Goal: Task Accomplishment & Management: Use online tool/utility

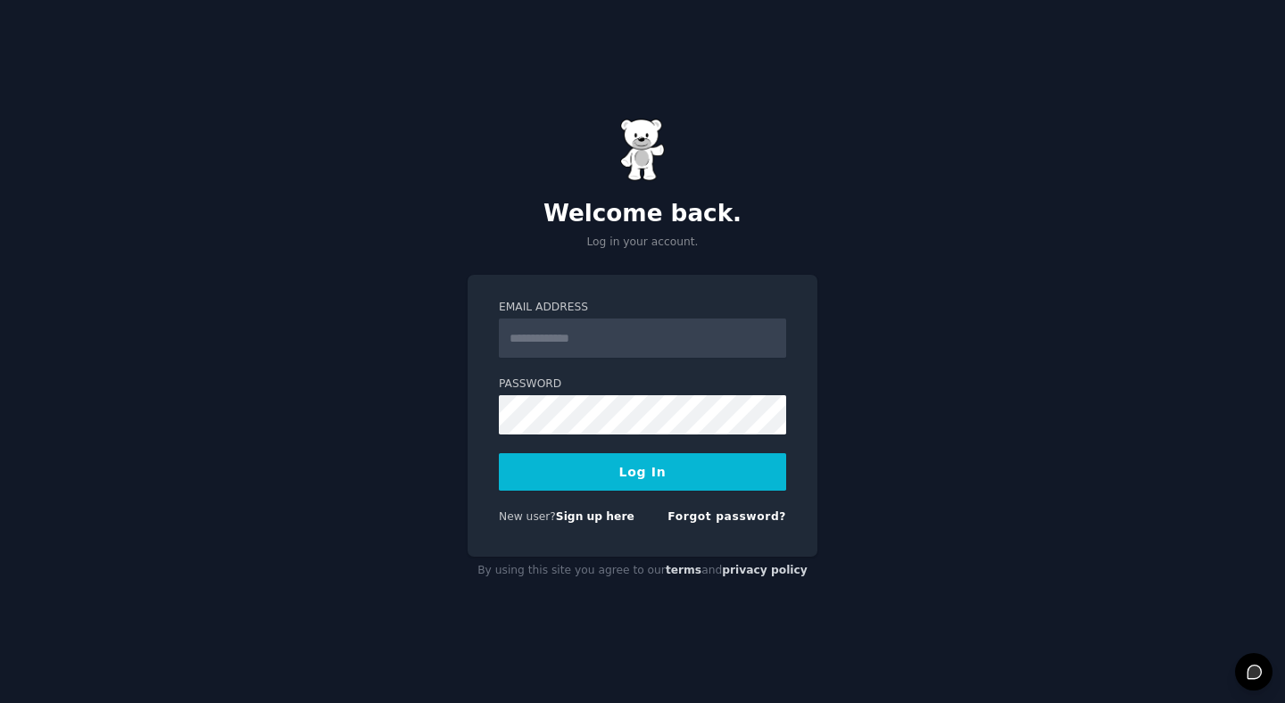
click at [585, 331] on input "Email Address" at bounding box center [642, 337] width 287 height 39
type input "**********"
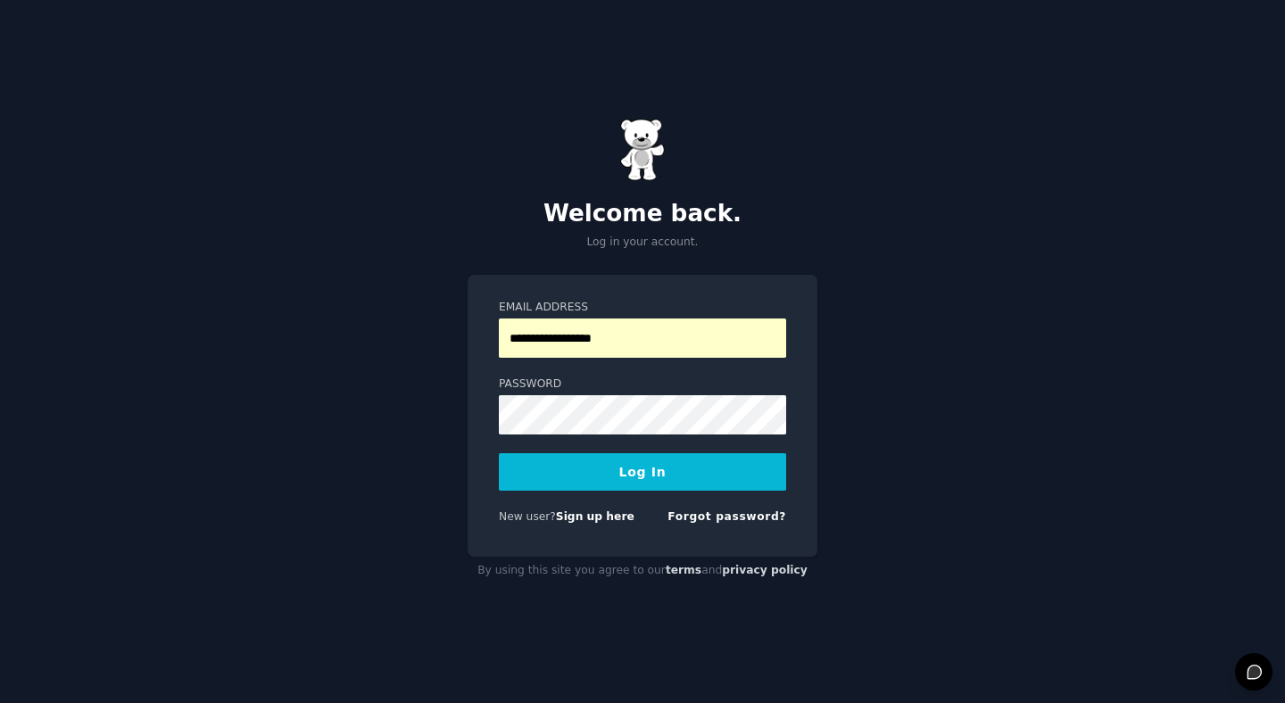
click at [605, 460] on button "Log In" at bounding box center [642, 471] width 287 height 37
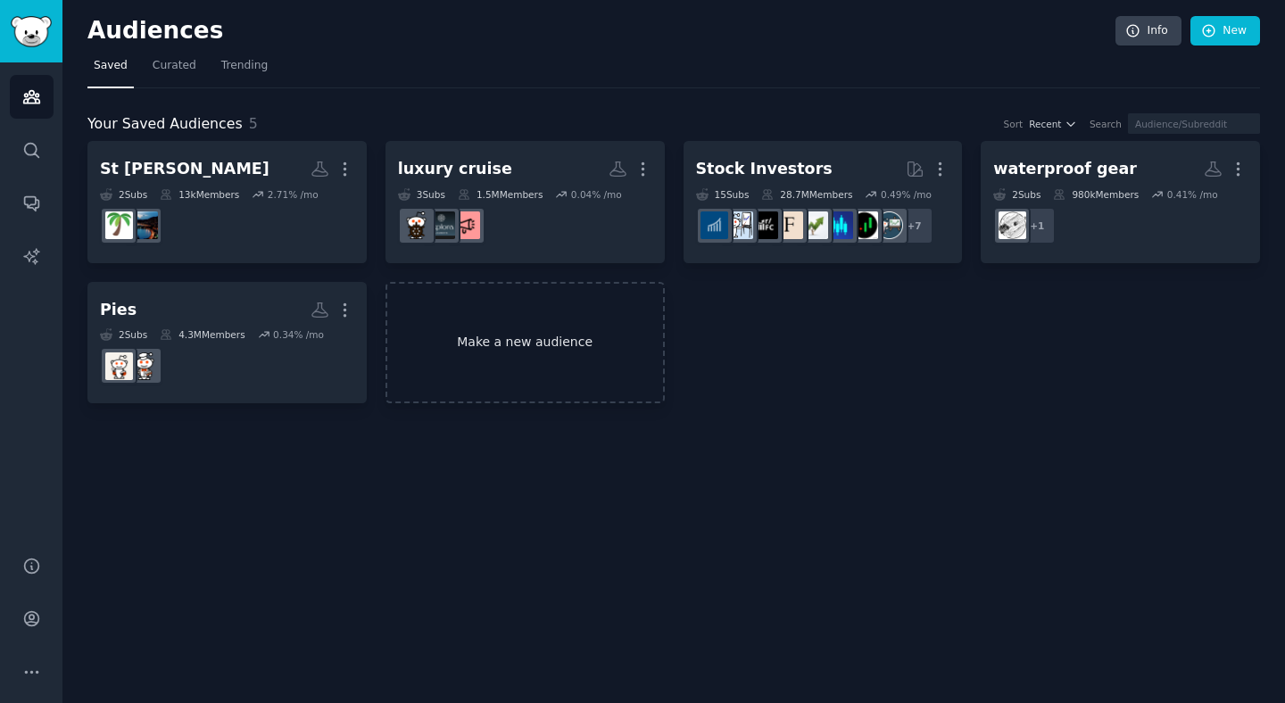
click at [529, 349] on link "Make a new audience" at bounding box center [524, 343] width 279 height 122
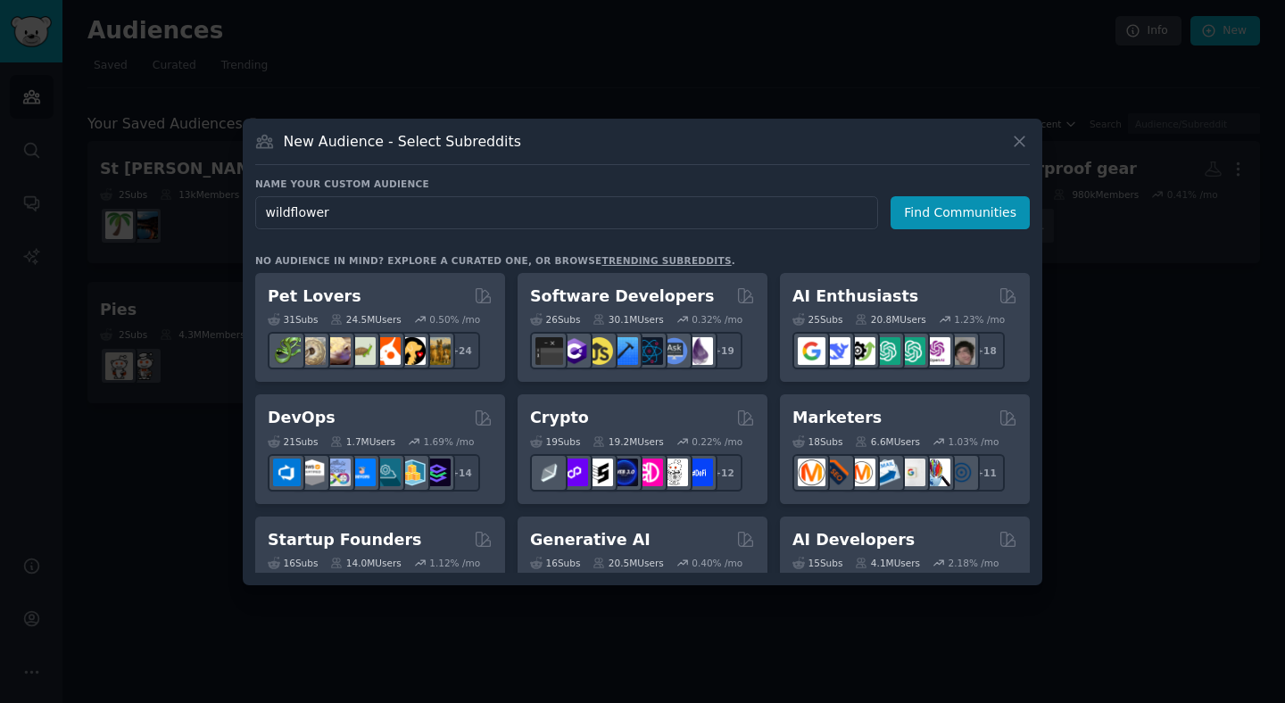
type input "wildflowers"
click button "Find Communities" at bounding box center [959, 212] width 139 height 33
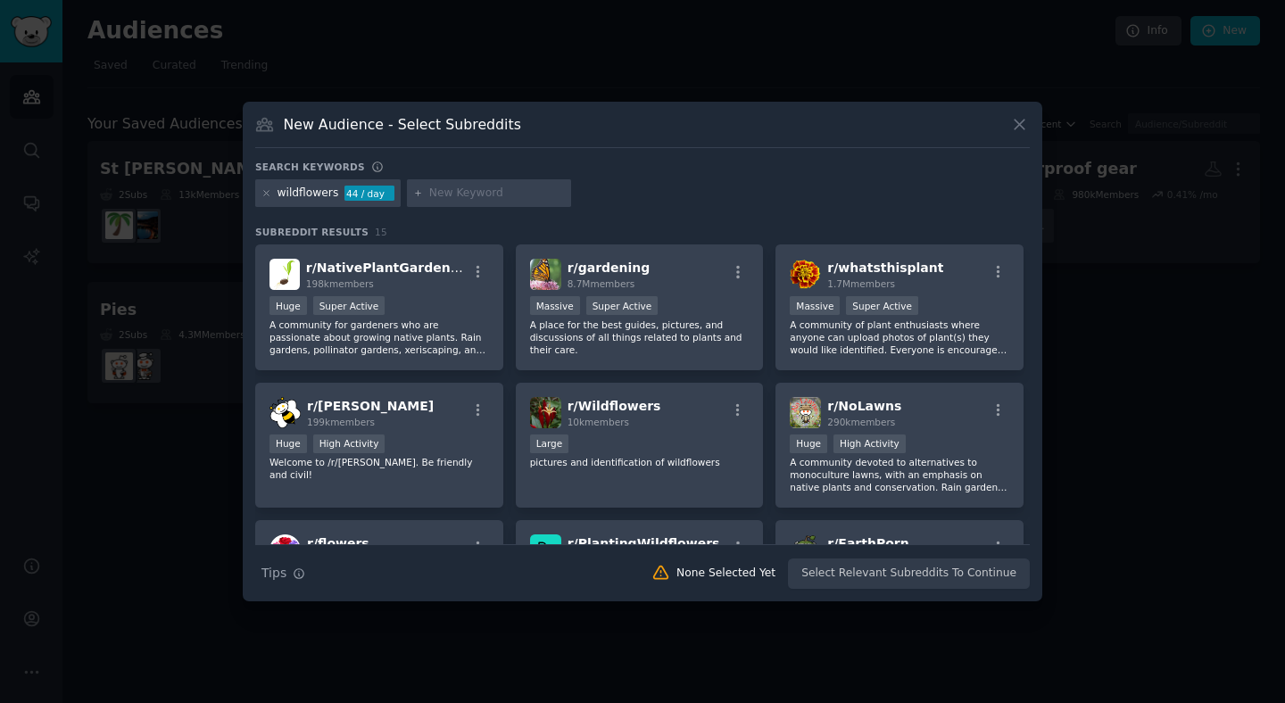
click at [450, 191] on input "text" at bounding box center [497, 194] width 136 height 16
type input "pressed wildflowers"
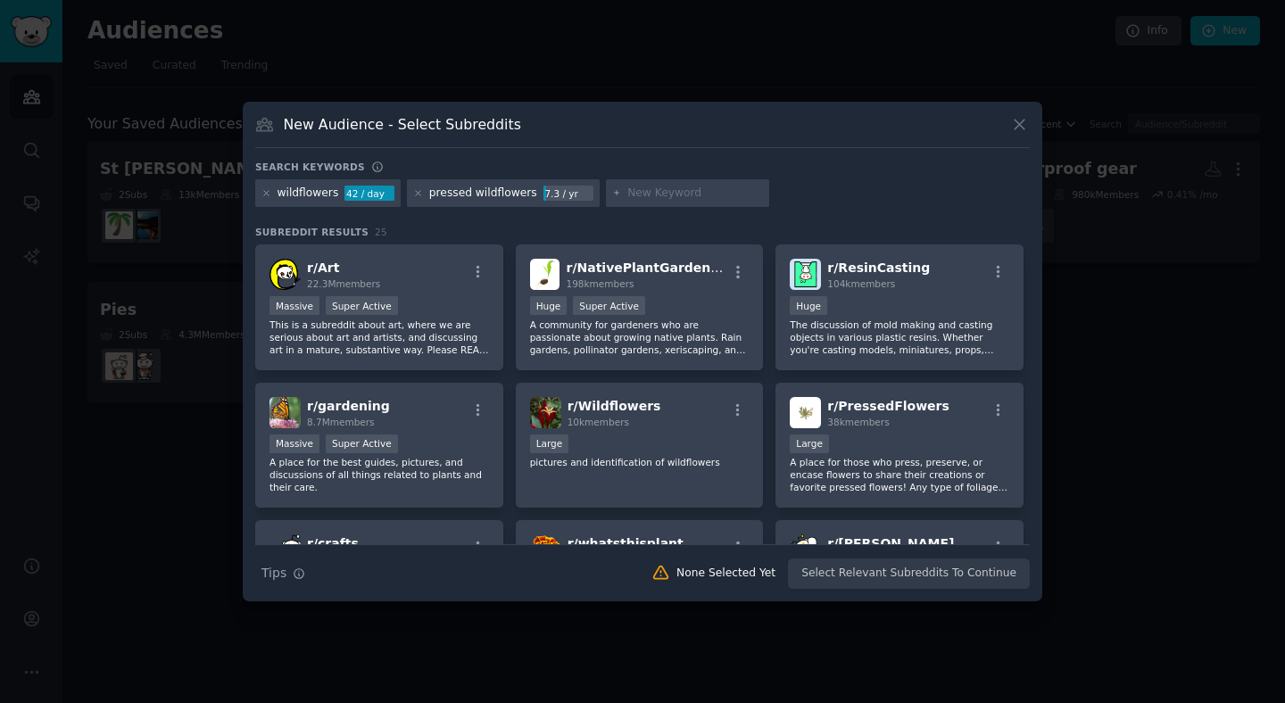
click at [543, 192] on div "7.3 / yr" at bounding box center [568, 194] width 50 height 16
click at [554, 194] on div "7.3 / yr" at bounding box center [568, 194] width 50 height 16
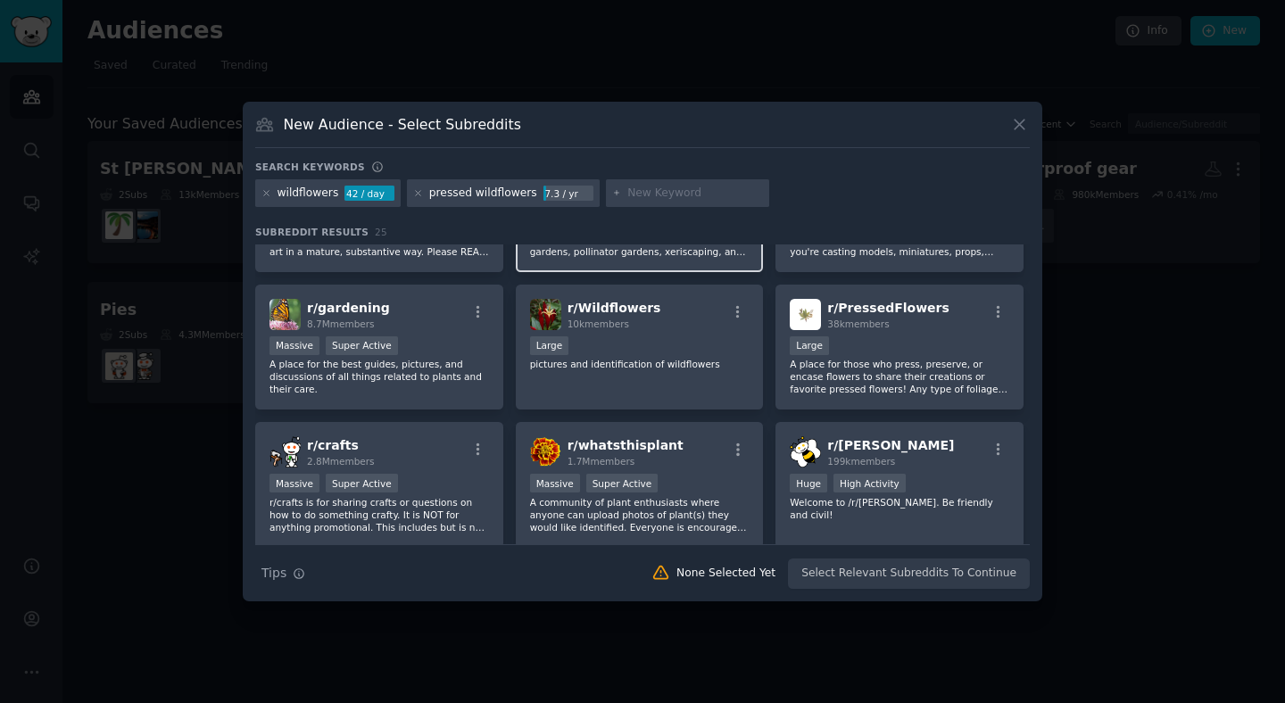
scroll to position [99, 0]
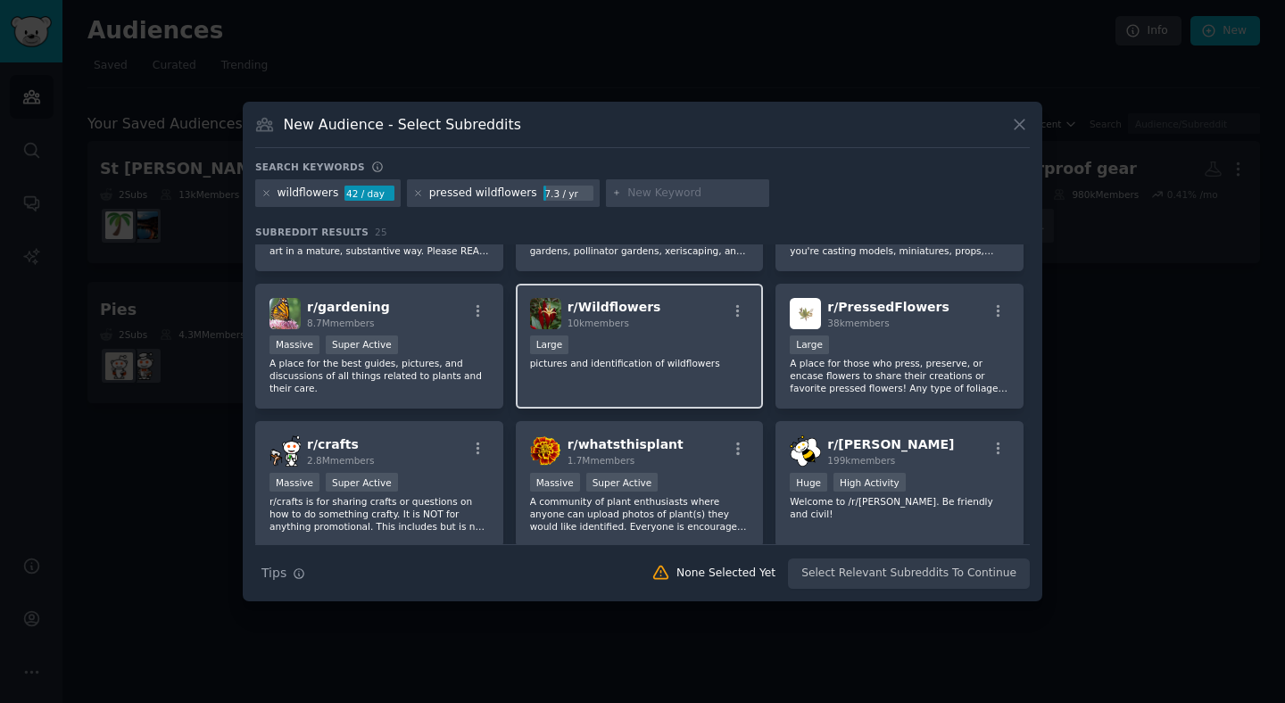
click at [683, 329] on div "r/ Wildflowers 10k members Large pictures and identification of wildflowers" at bounding box center [640, 347] width 248 height 126
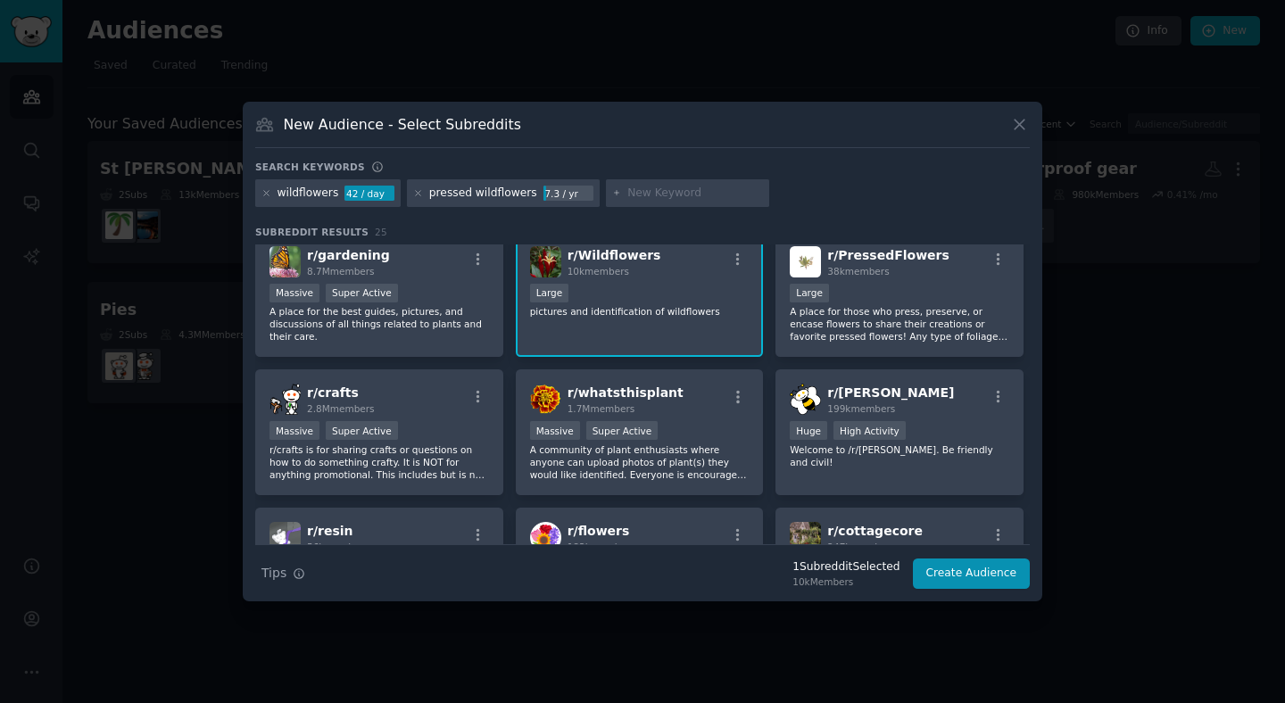
scroll to position [0, 0]
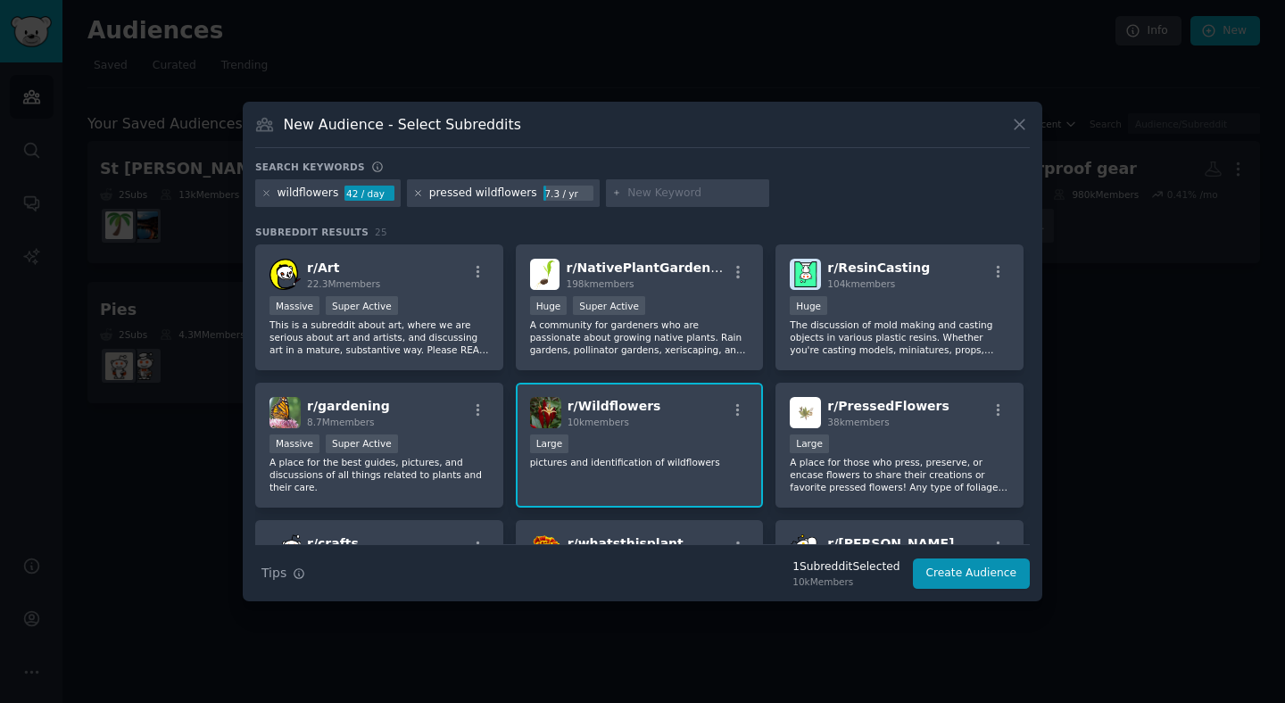
click at [415, 190] on icon at bounding box center [418, 193] width 10 height 10
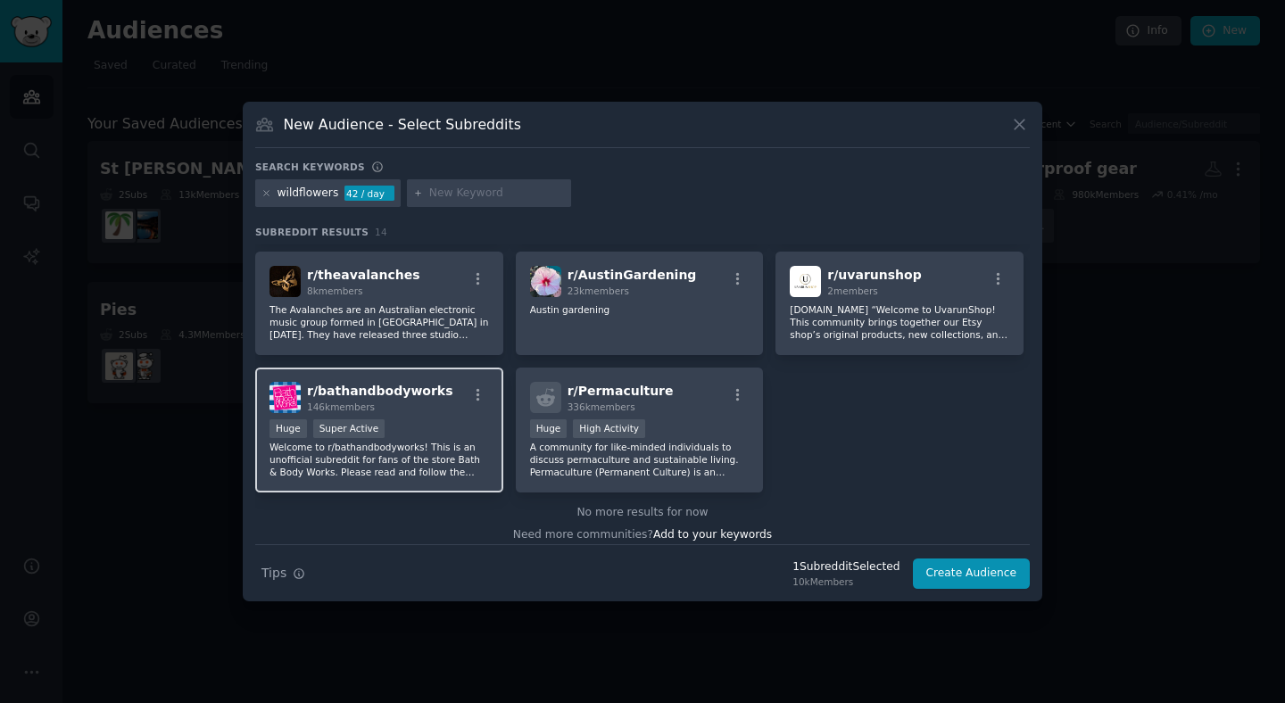
scroll to position [405, 0]
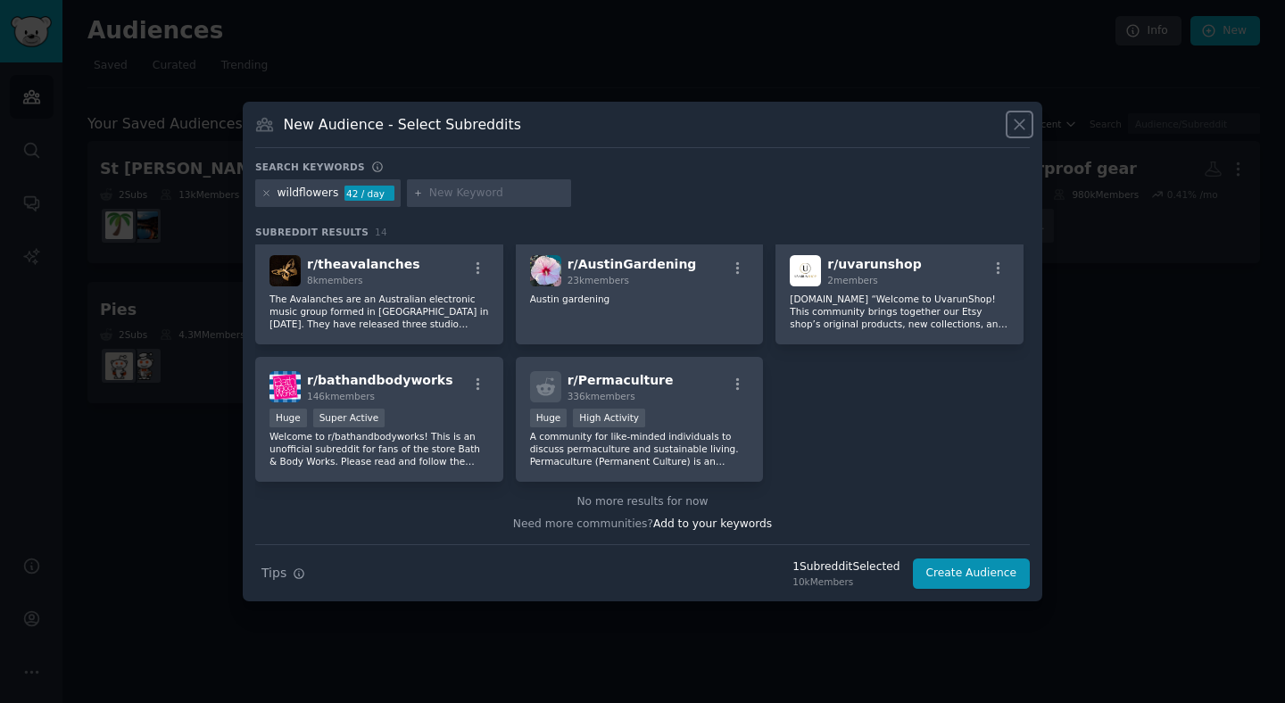
click at [1022, 128] on icon at bounding box center [1019, 125] width 10 height 10
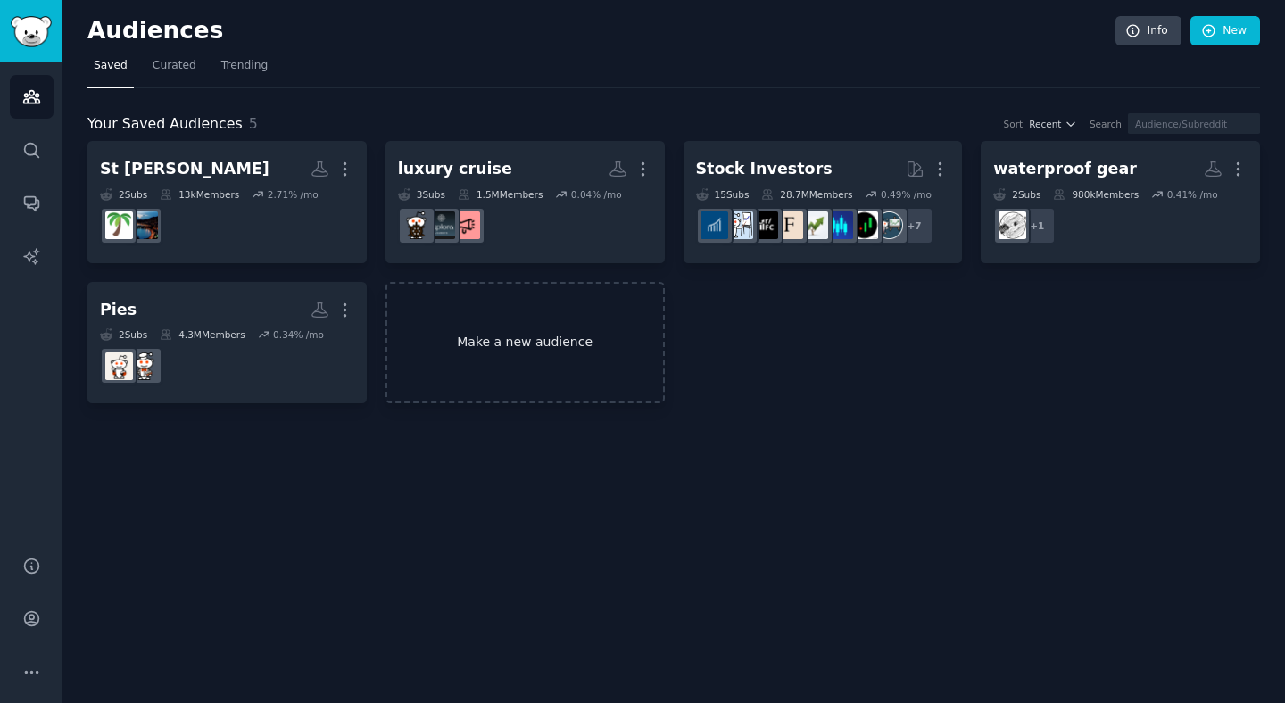
click at [450, 309] on link "Make a new audience" at bounding box center [524, 343] width 279 height 122
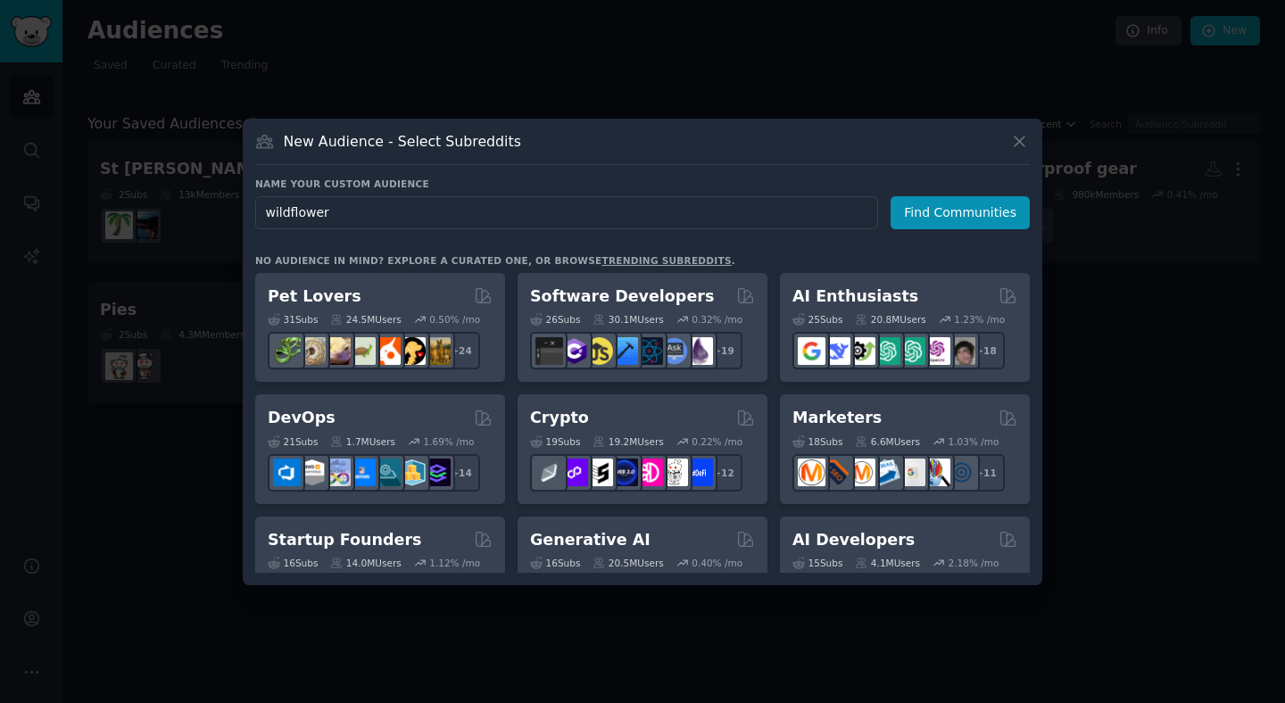
type input "wildflowers"
click button "Find Communities" at bounding box center [959, 212] width 139 height 33
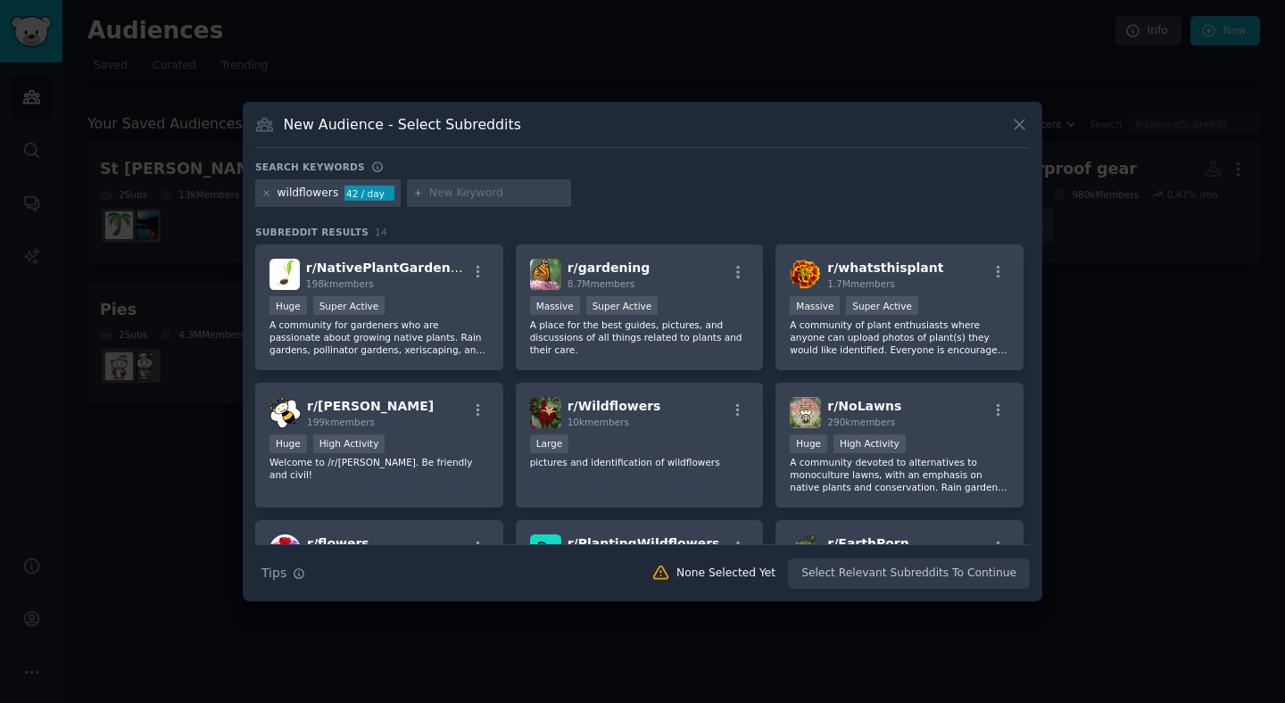
click at [461, 191] on input "text" at bounding box center [497, 194] width 136 height 16
type input "pressed flowers"
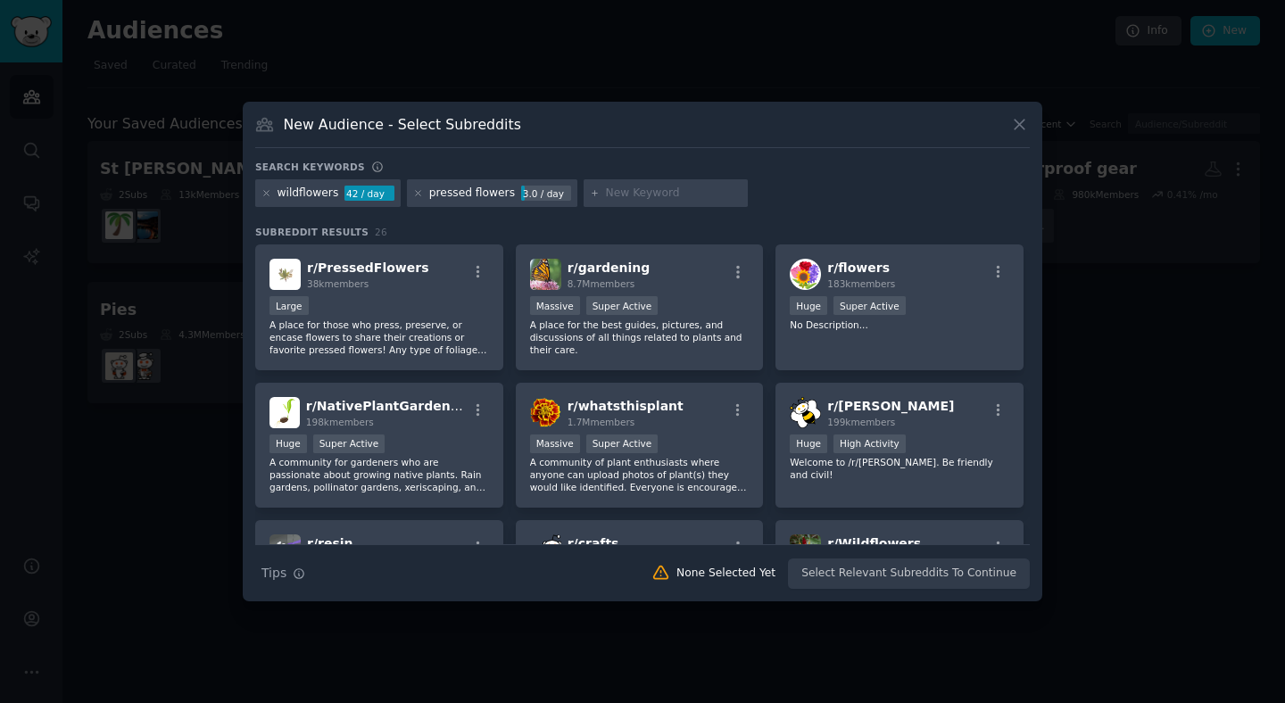
click at [781, 205] on div "wildflowers 42 / day pressed flowers 3.0 / day" at bounding box center [642, 196] width 774 height 35
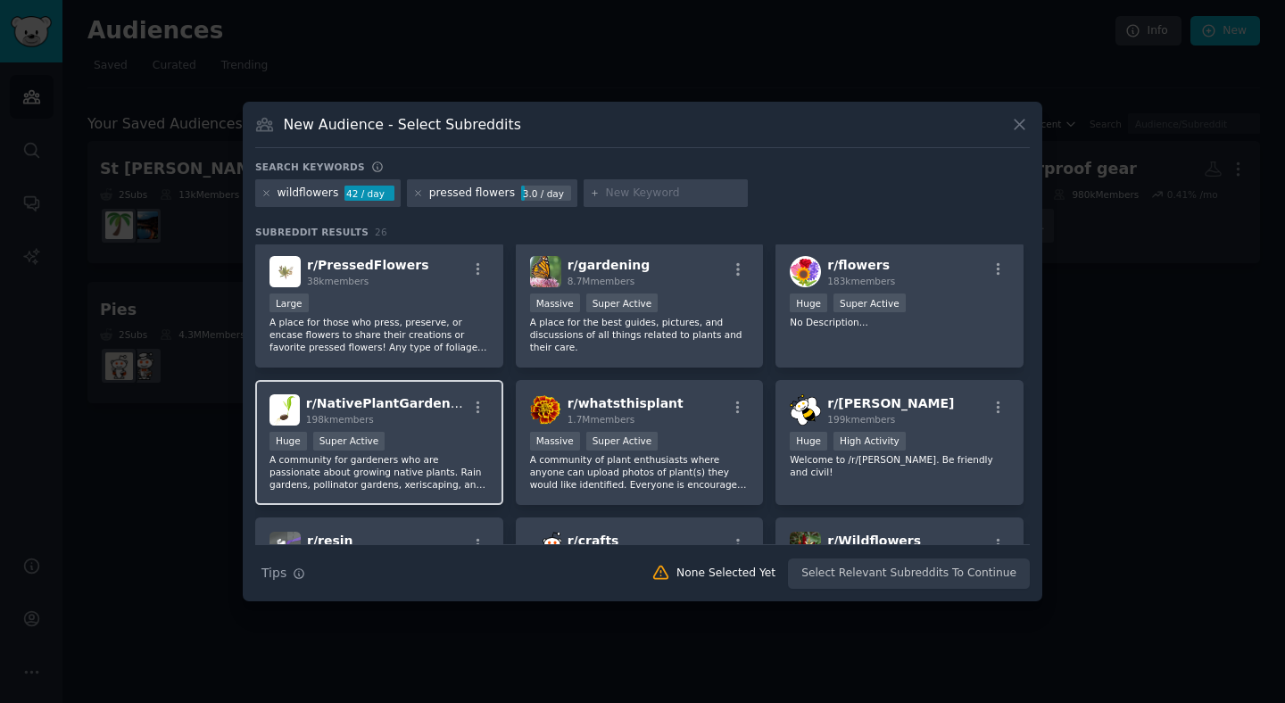
scroll to position [4, 0]
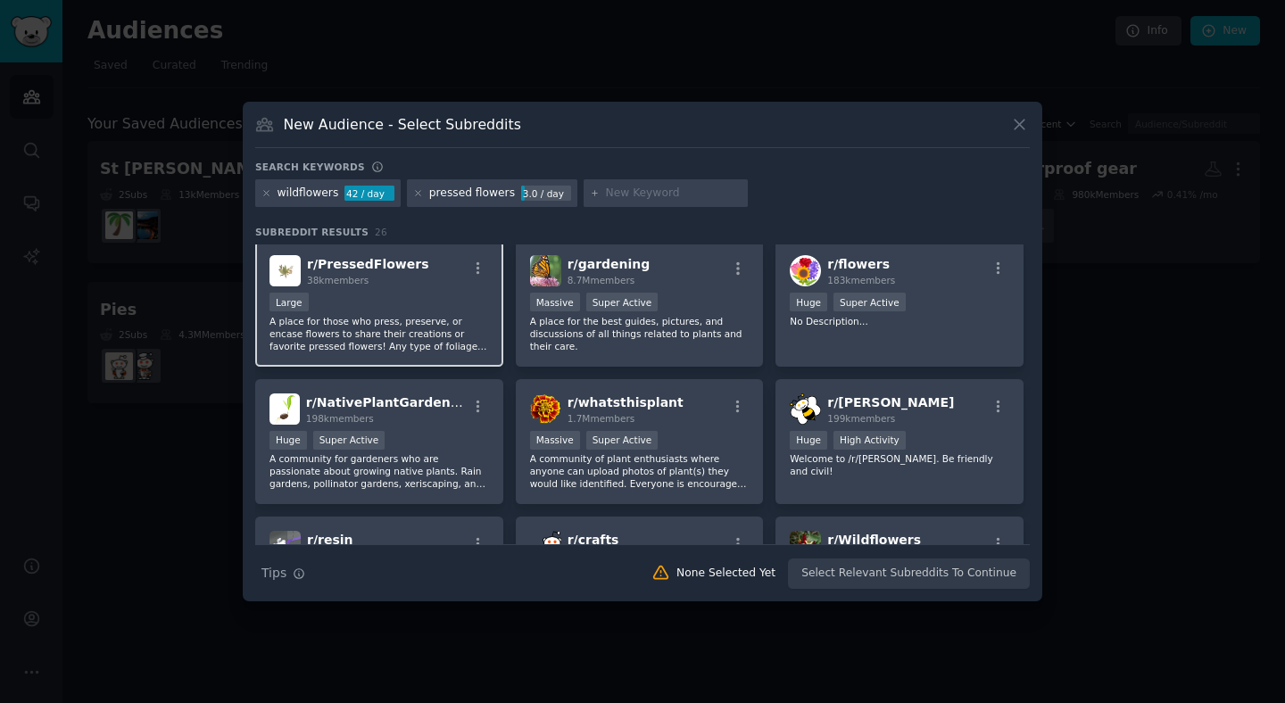
click at [378, 318] on p "A place for those who press, preserve, or encase flowers to share their creatio…" at bounding box center [378, 333] width 219 height 37
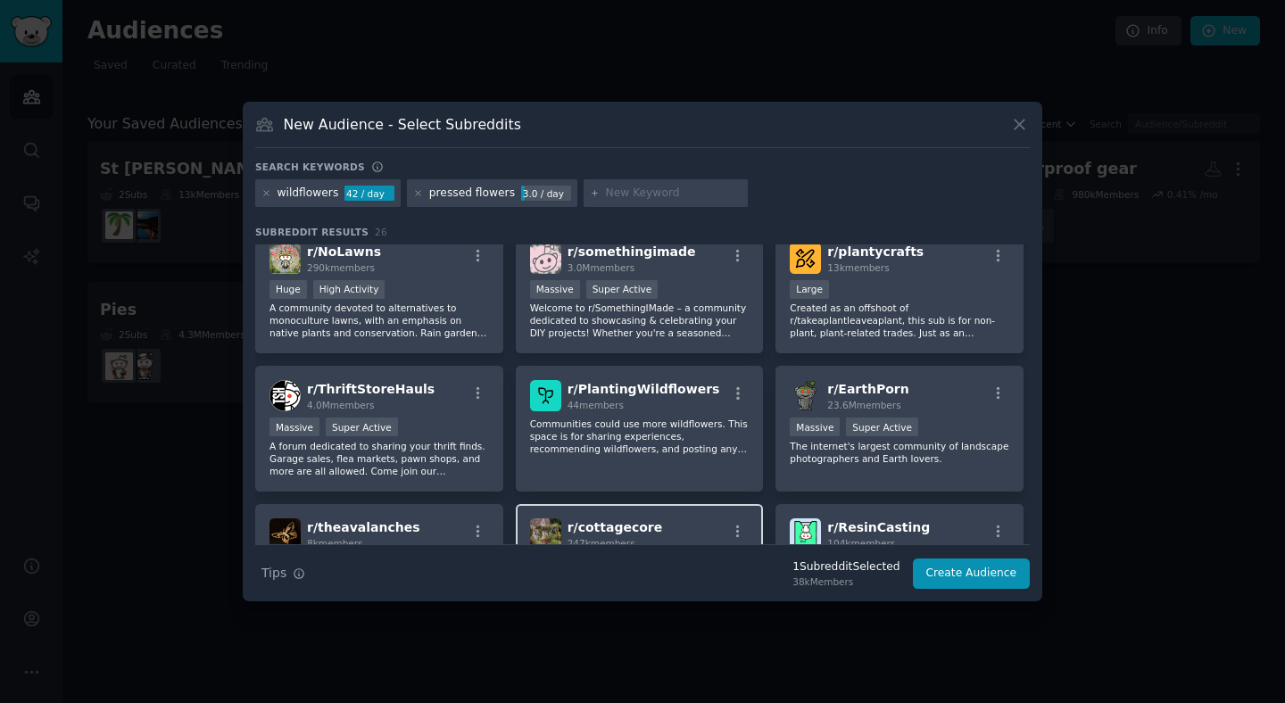
scroll to position [590, 0]
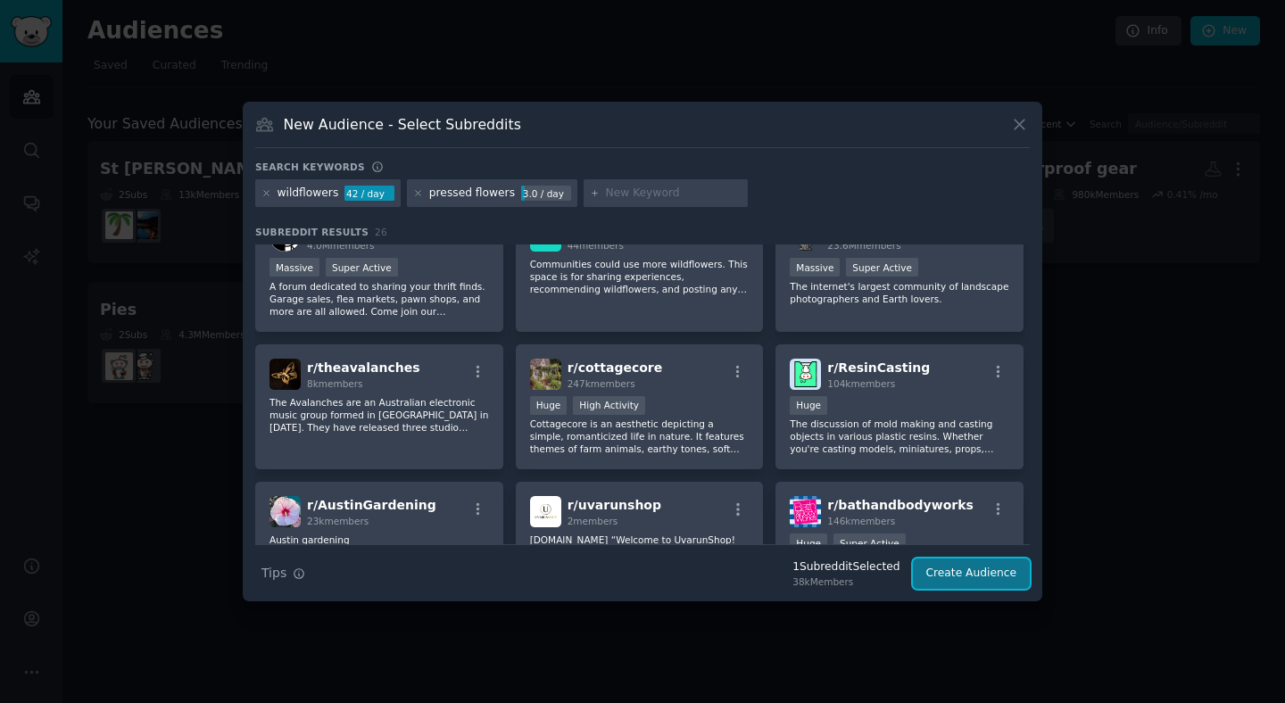
click at [933, 570] on button "Create Audience" at bounding box center [972, 573] width 118 height 30
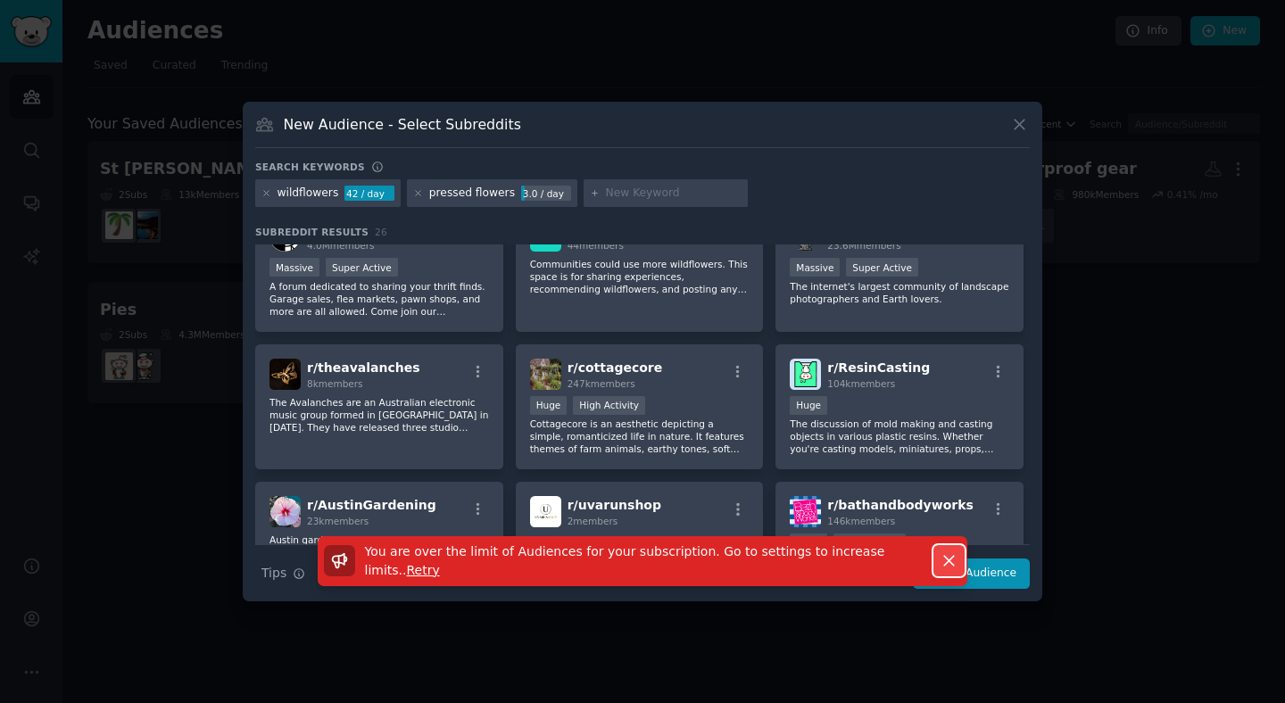
click at [941, 558] on icon "button" at bounding box center [948, 560] width 19 height 19
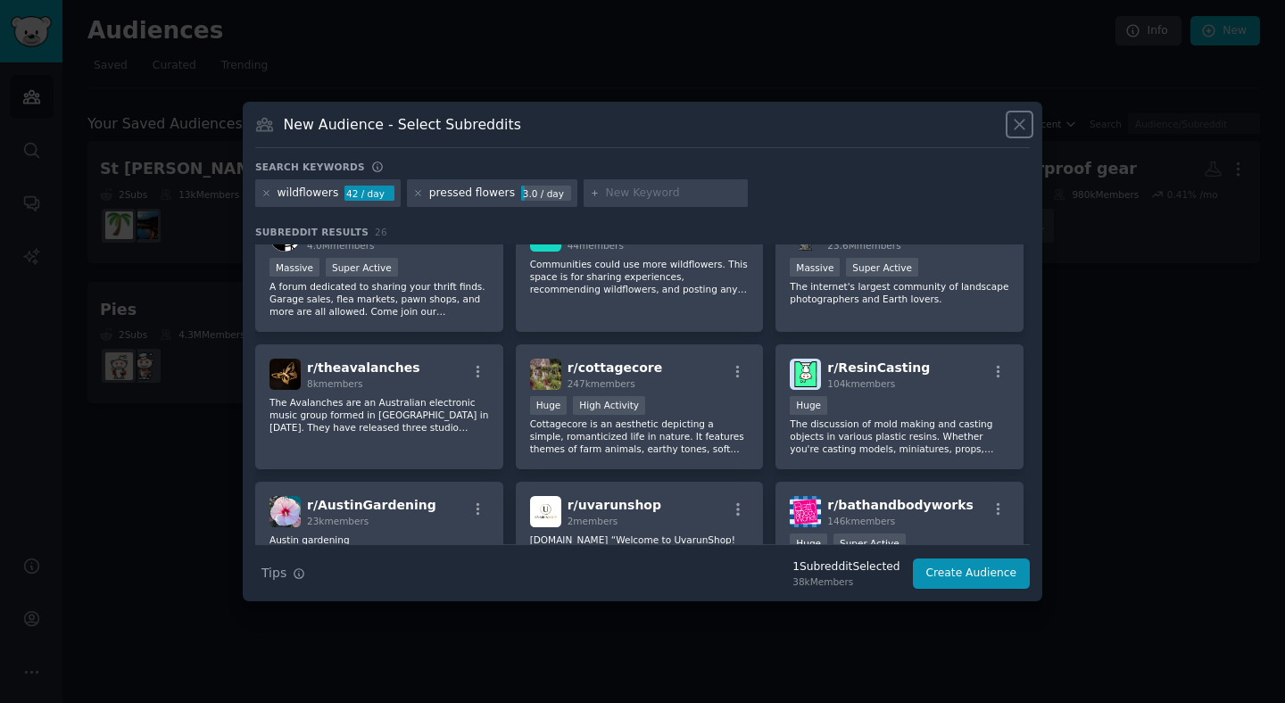
click at [1012, 124] on icon at bounding box center [1019, 124] width 19 height 19
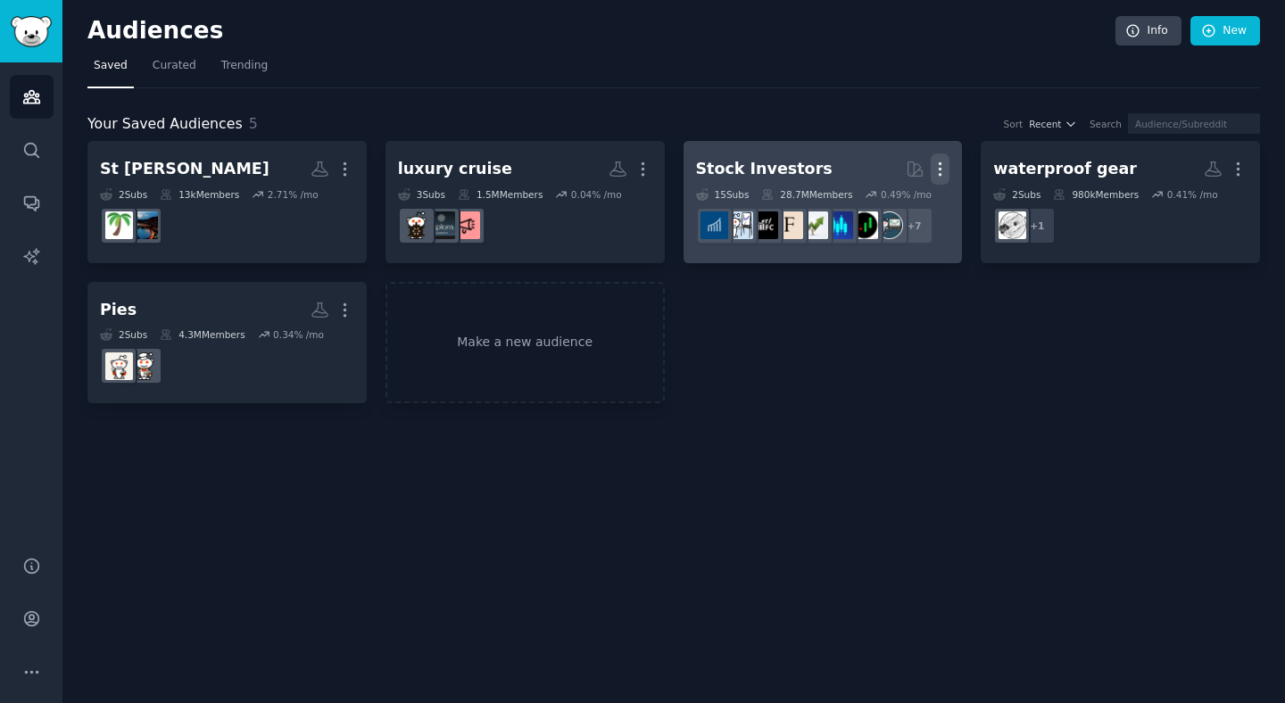
click at [941, 163] on icon "button" at bounding box center [939, 169] width 19 height 19
click at [894, 205] on p "Delete" at bounding box center [891, 206] width 41 height 19
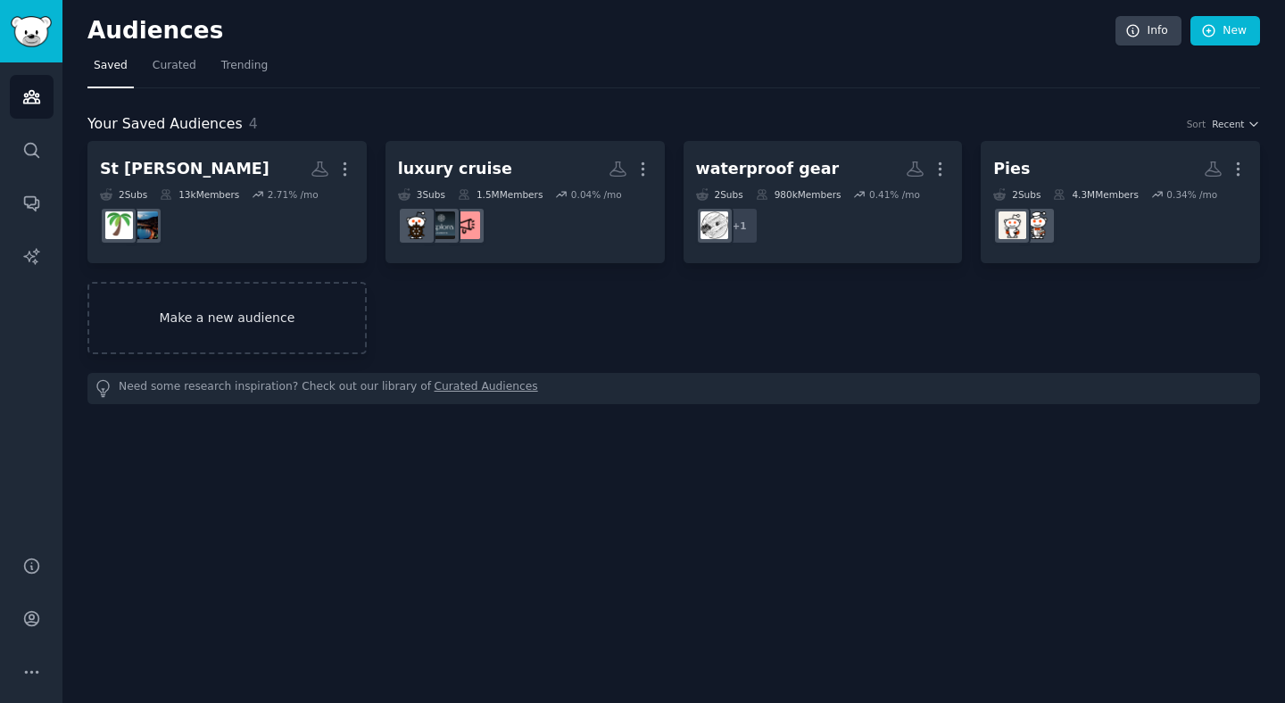
click at [244, 314] on link "Make a new audience" at bounding box center [226, 318] width 279 height 72
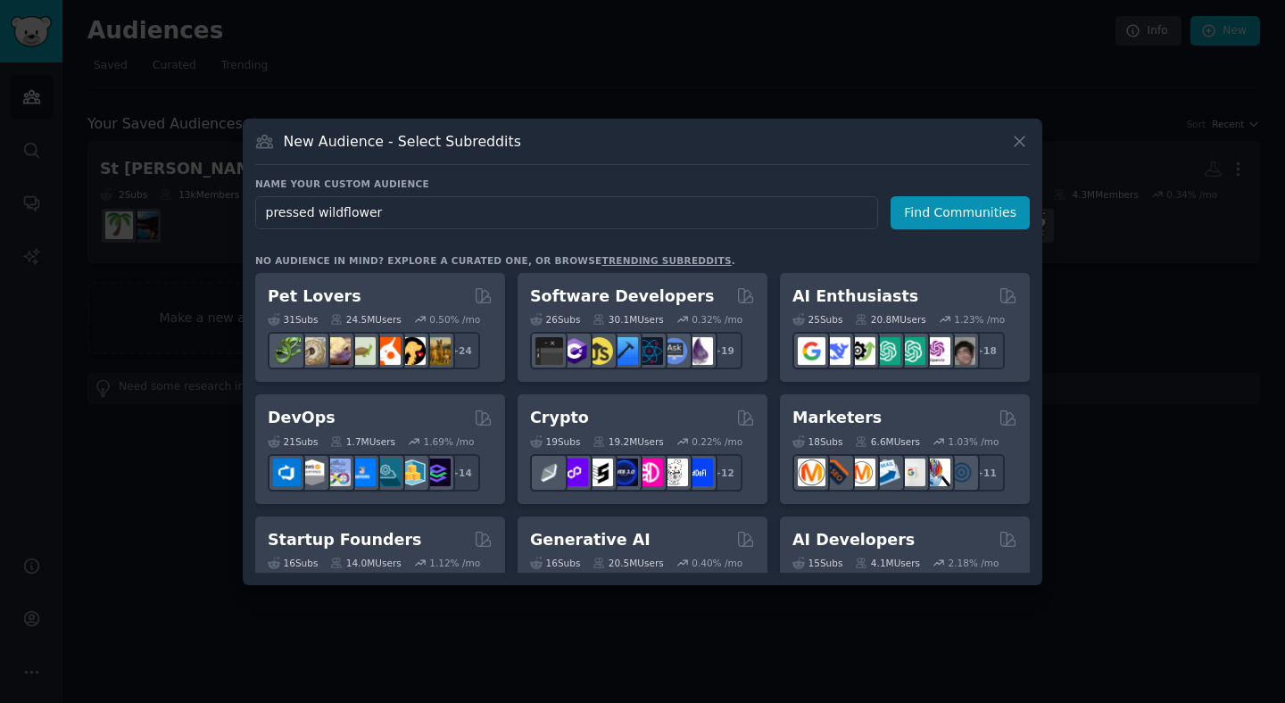
type input "pressed wildflowers"
click button "Find Communities" at bounding box center [959, 212] width 139 height 33
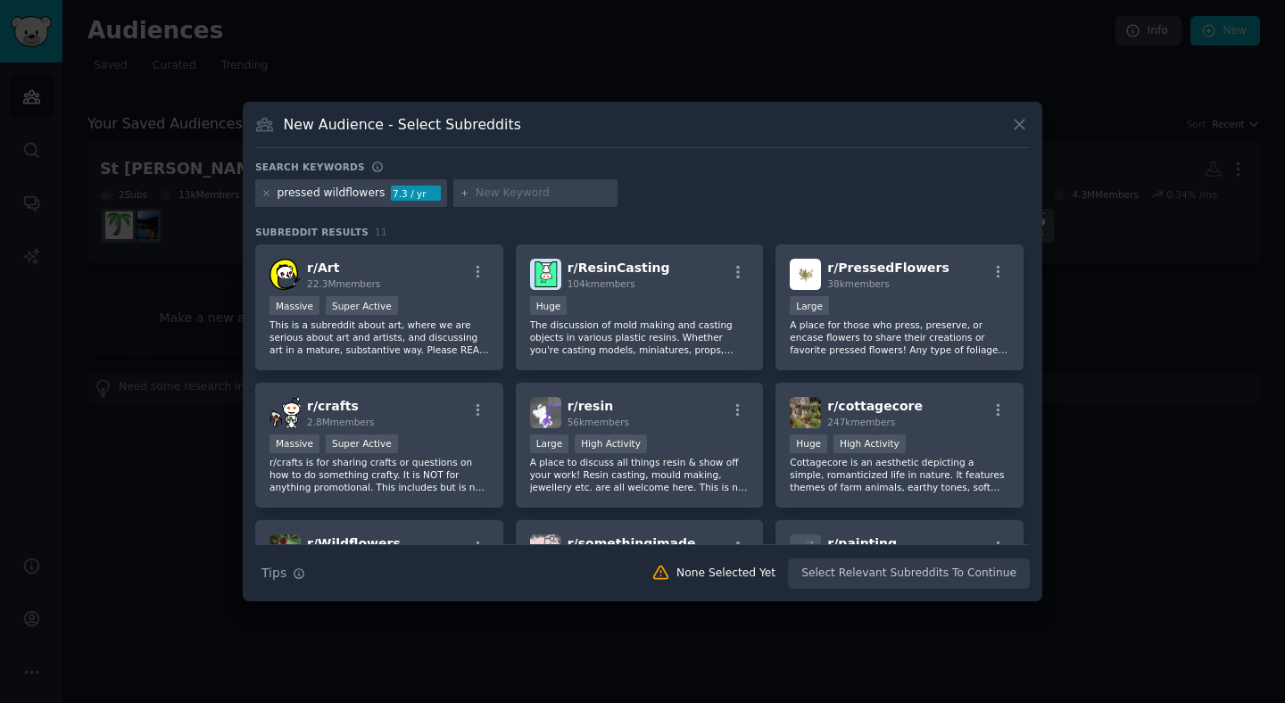
click at [478, 194] on input "text" at bounding box center [543, 194] width 136 height 16
type input "wildflowers"
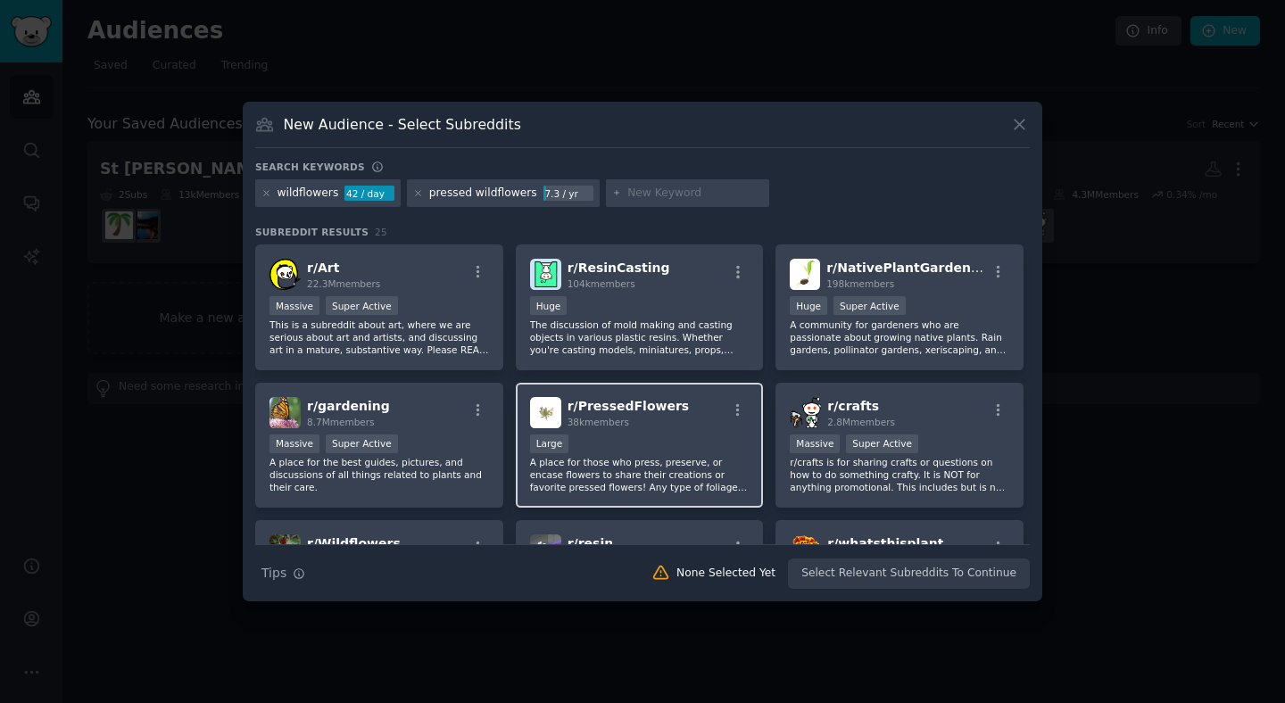
click at [665, 421] on div "38k members" at bounding box center [628, 422] width 122 height 12
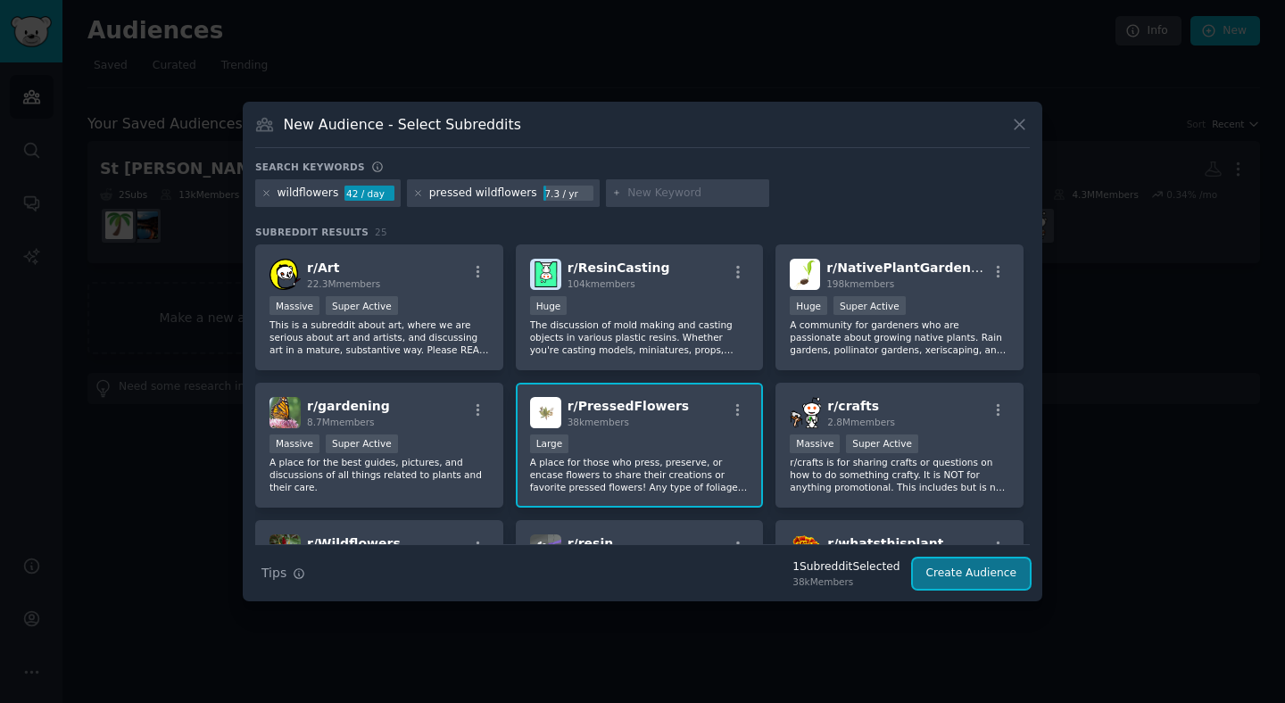
click at [999, 578] on button "Create Audience" at bounding box center [972, 573] width 118 height 30
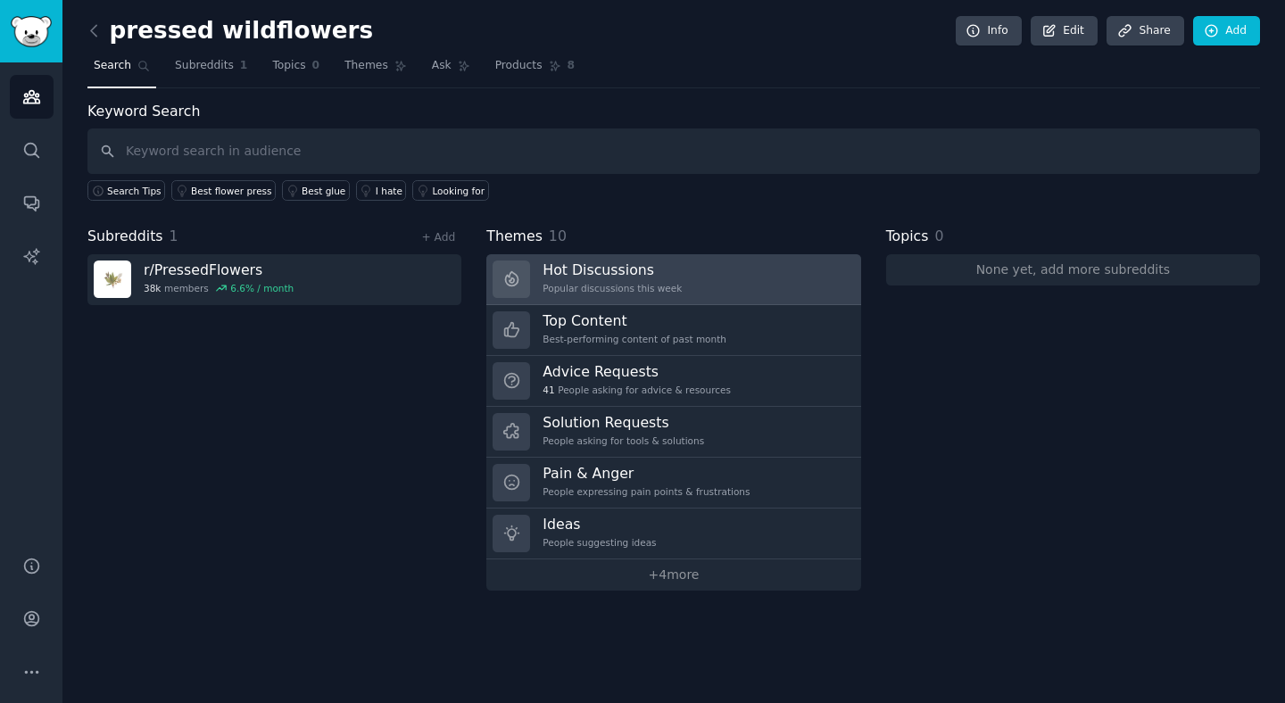
click at [711, 263] on link "Hot Discussions Popular discussions this week" at bounding box center [673, 279] width 374 height 51
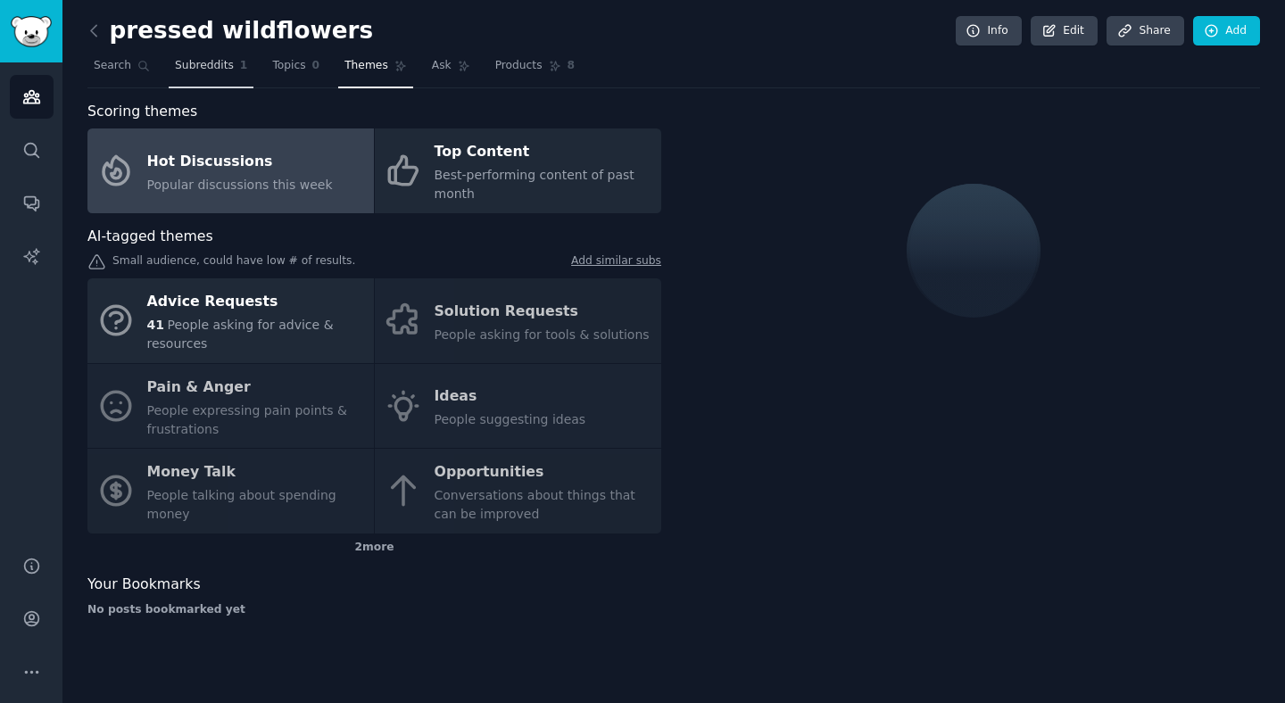
click at [192, 62] on span "Subreddits" at bounding box center [204, 66] width 59 height 16
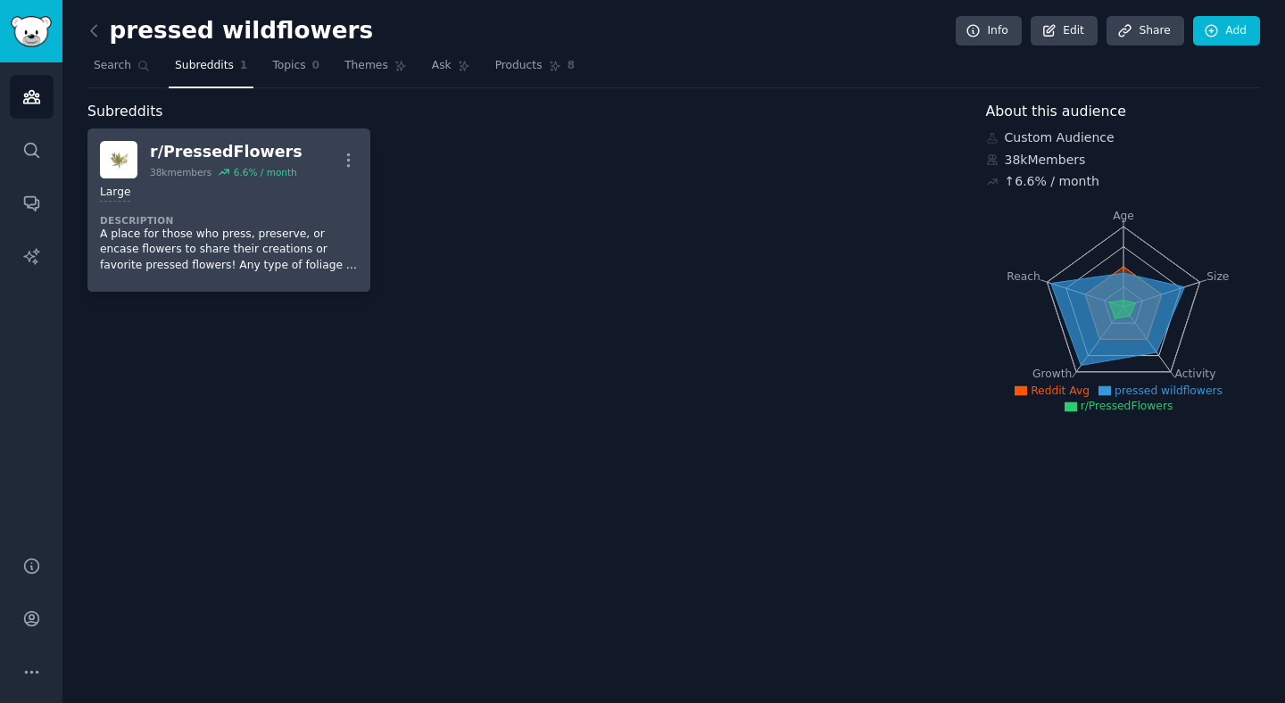
click at [178, 165] on h2 "r/ PressedFlowers 38k members 6.6 % / month" at bounding box center [226, 159] width 153 height 37
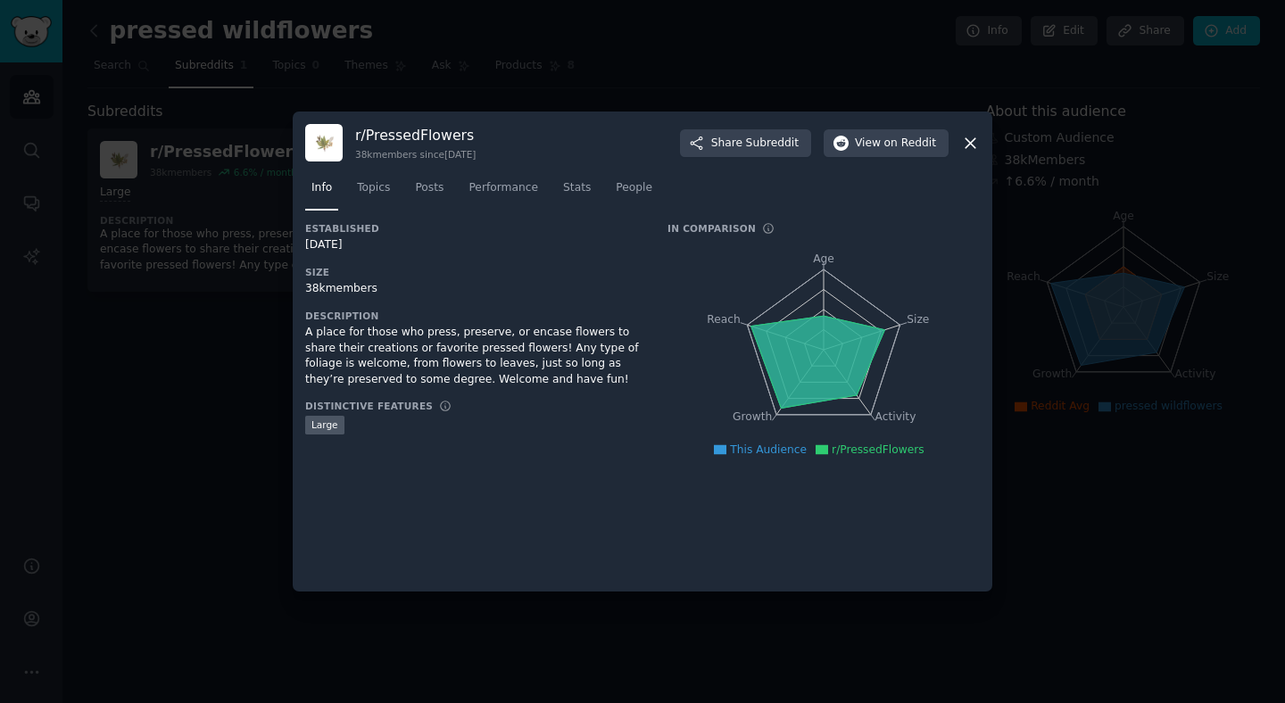
click at [974, 150] on icon at bounding box center [970, 143] width 19 height 19
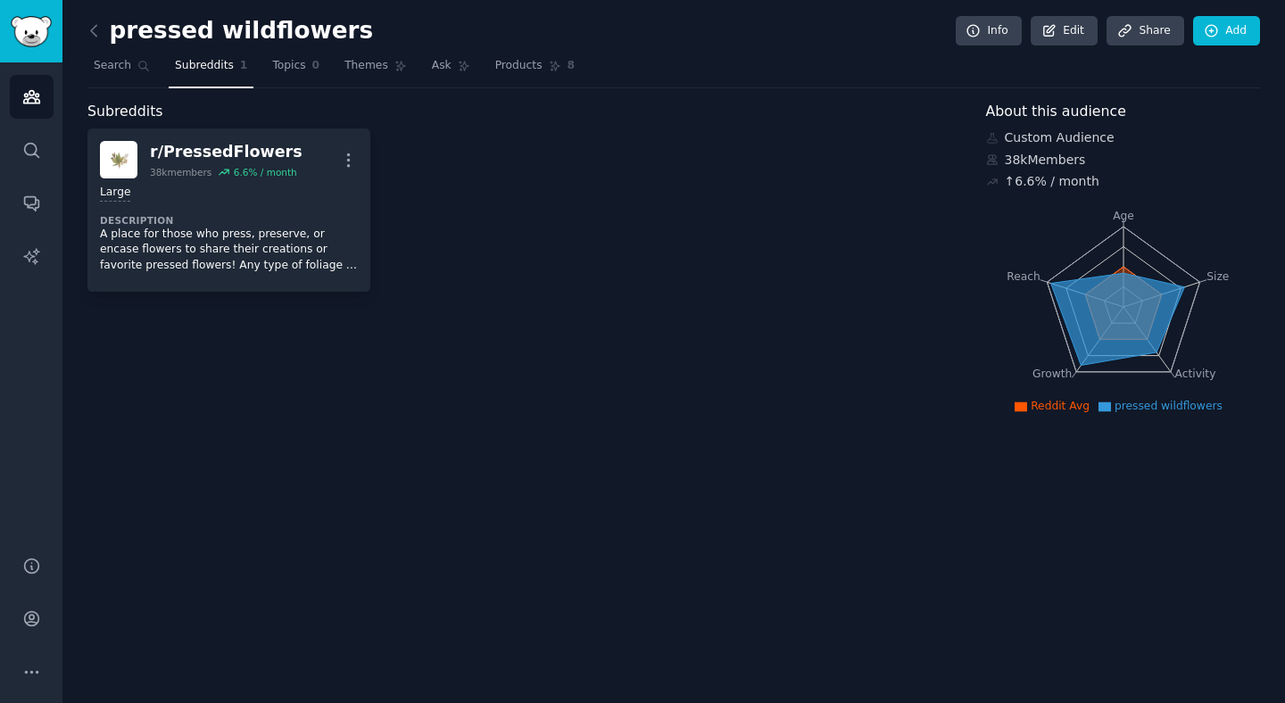
click at [865, 266] on div "r/ PressedFlowers 38k members 6.6 % / month More Large Description A place for …" at bounding box center [523, 209] width 873 height 163
